Goal: Entertainment & Leisure: Consume media (video, audio)

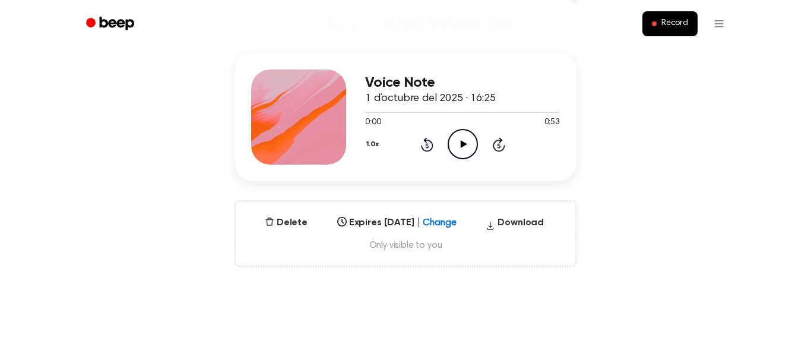
scroll to position [135, 0]
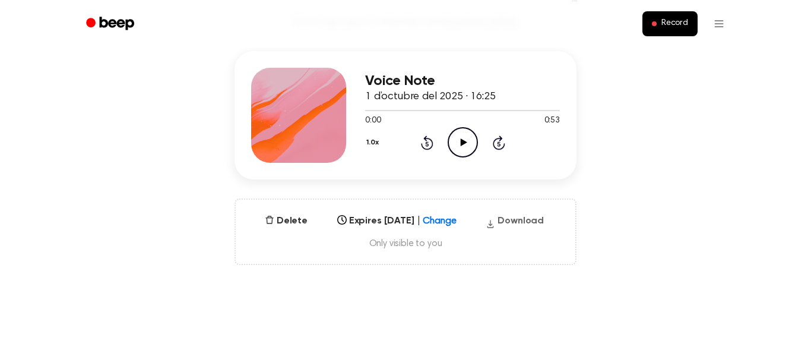
click at [528, 221] on button "Download" at bounding box center [515, 223] width 68 height 19
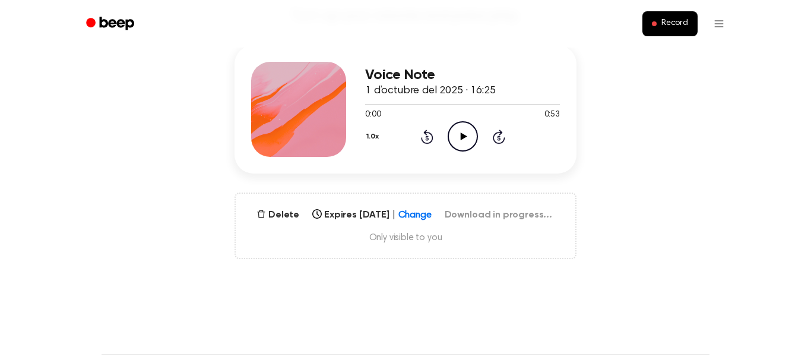
click at [419, 220] on div "Expires [DATE] | Change Select..." at bounding box center [372, 215] width 129 height 14
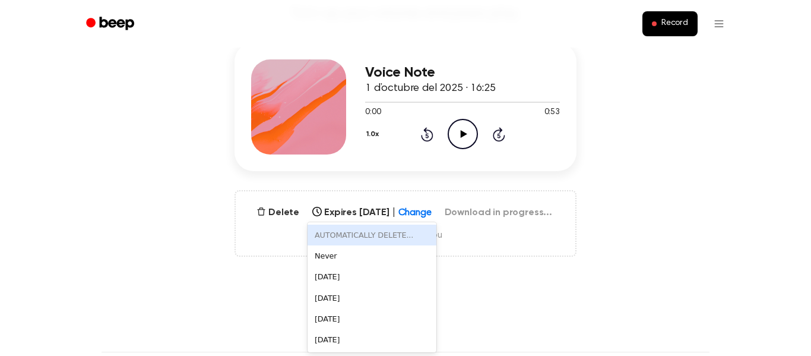
scroll to position [144, 0]
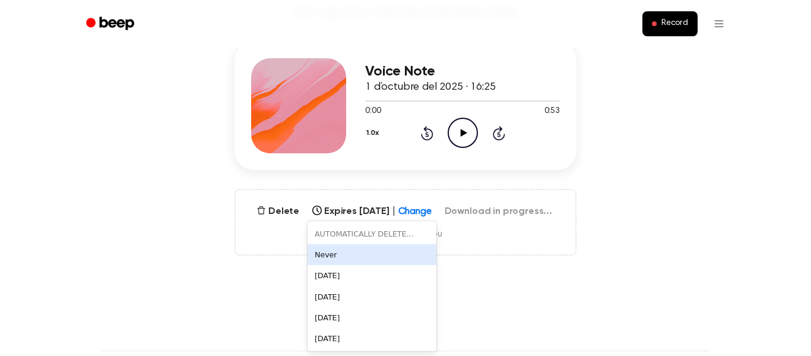
click at [279, 238] on span "Only visible to you" at bounding box center [405, 234] width 311 height 12
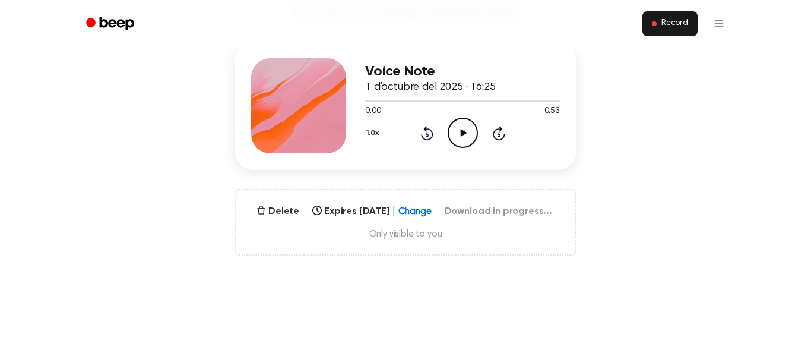
click at [663, 29] on span "Record" at bounding box center [675, 23] width 27 height 11
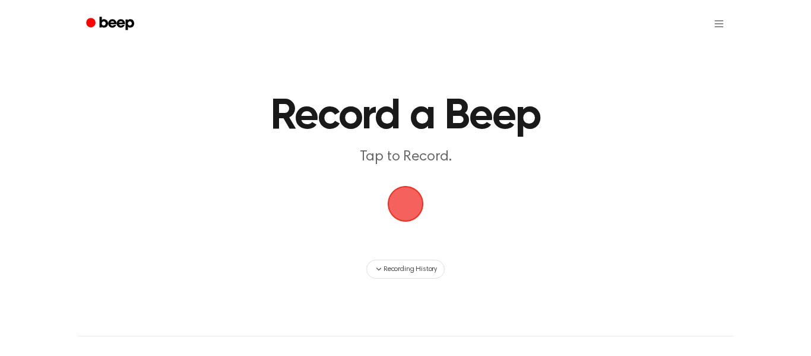
click at [405, 210] on span "button" at bounding box center [406, 204] width 39 height 39
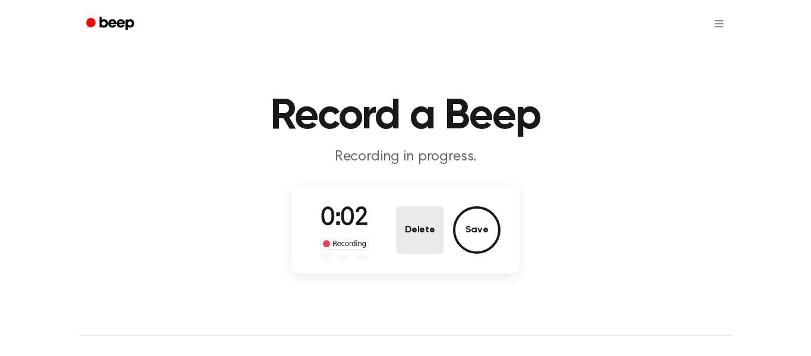
click at [420, 226] on button "Delete" at bounding box center [420, 230] width 48 height 48
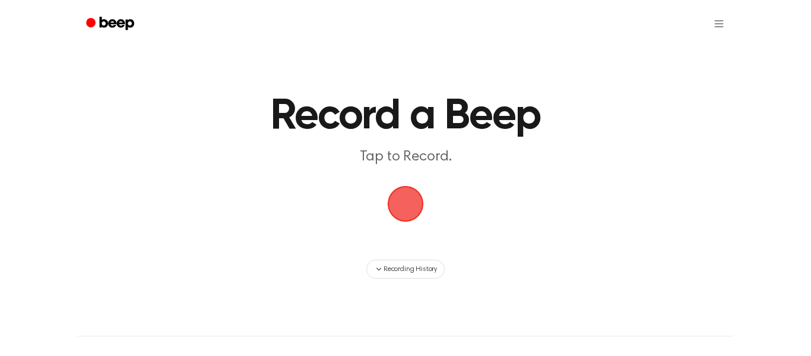
click at [138, 144] on header "Record a Beep Tap to Record." at bounding box center [405, 131] width 555 height 72
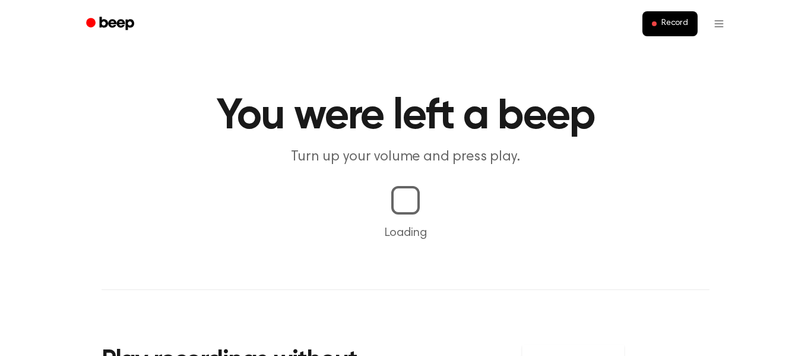
scroll to position [144, 0]
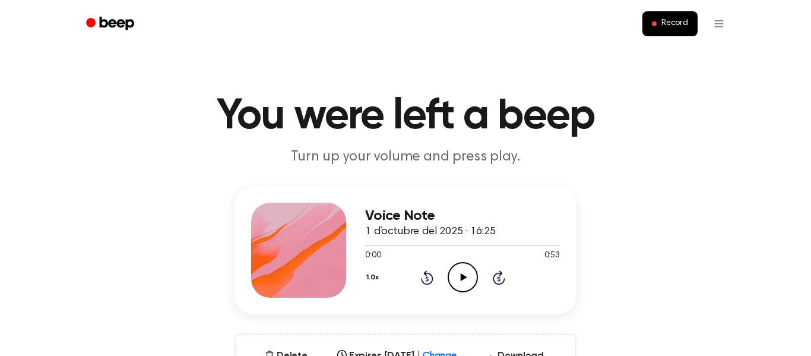
click at [454, 273] on icon "Play Audio" at bounding box center [463, 277] width 30 height 30
click at [454, 273] on icon "Pause Audio" at bounding box center [463, 277] width 30 height 30
click at [454, 273] on icon "Play Audio" at bounding box center [463, 277] width 30 height 30
click at [454, 273] on icon "Pause Audio" at bounding box center [463, 277] width 30 height 30
click at [454, 273] on icon "Play Audio" at bounding box center [463, 277] width 30 height 30
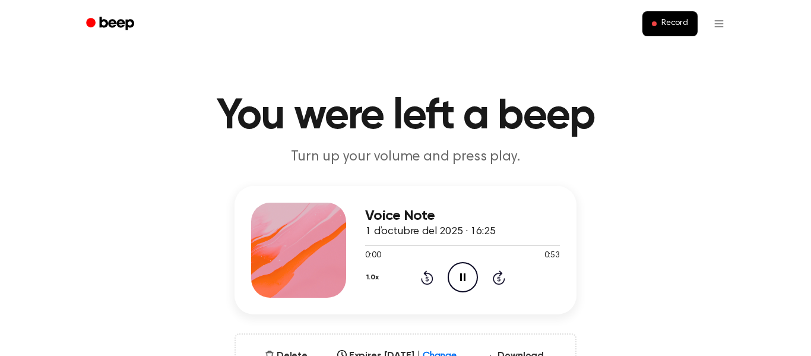
click at [467, 282] on icon "Pause Audio" at bounding box center [463, 277] width 30 height 30
click at [467, 282] on icon "Play Audio" at bounding box center [463, 277] width 30 height 30
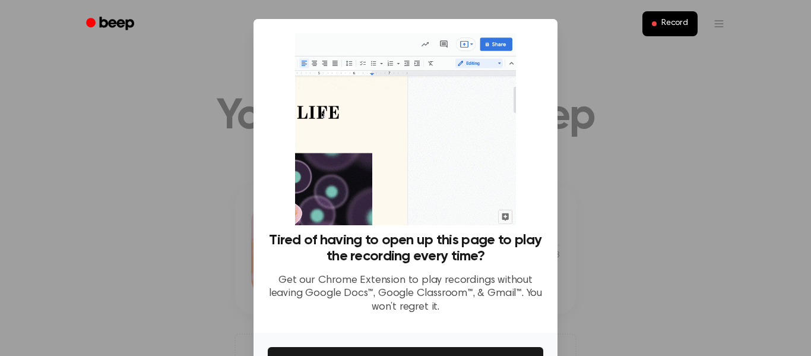
scroll to position [77, 0]
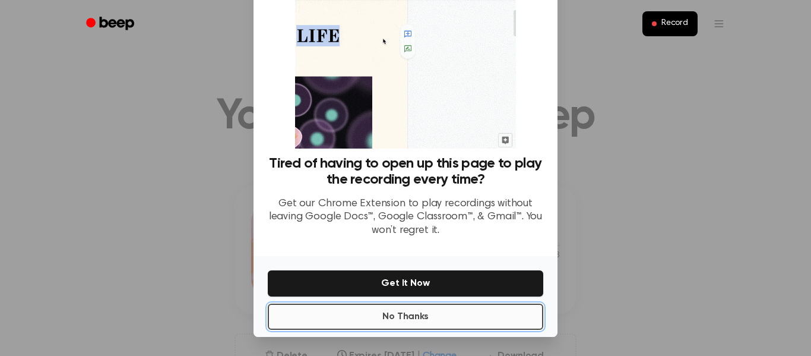
click at [462, 310] on button "No Thanks" at bounding box center [406, 316] width 276 height 26
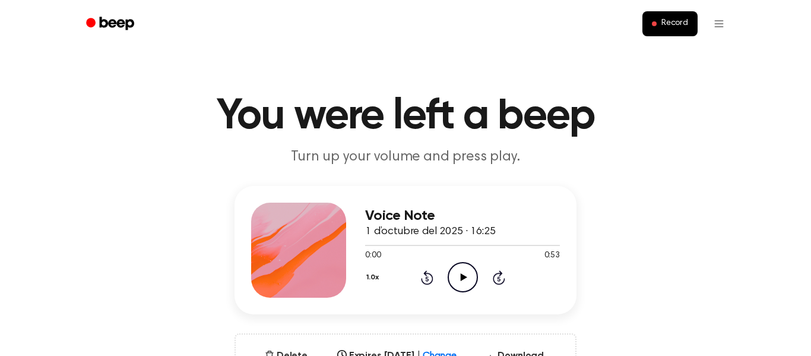
click at [463, 282] on icon "Play Audio" at bounding box center [463, 277] width 30 height 30
click at [461, 284] on icon "Pause Audio" at bounding box center [463, 277] width 30 height 30
click at [463, 283] on icon "Play Audio" at bounding box center [463, 277] width 30 height 30
click at [406, 244] on div at bounding box center [462, 245] width 195 height 10
drag, startPoint x: 362, startPoint y: 247, endPoint x: 407, endPoint y: 244, distance: 44.6
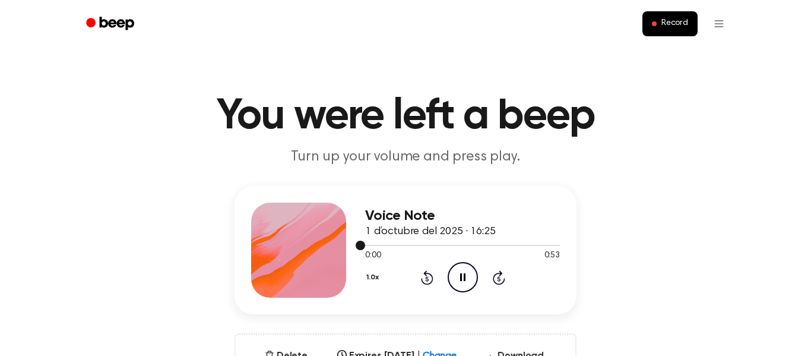
click at [407, 244] on div at bounding box center [462, 245] width 195 height 10
